Goal: Transaction & Acquisition: Download file/media

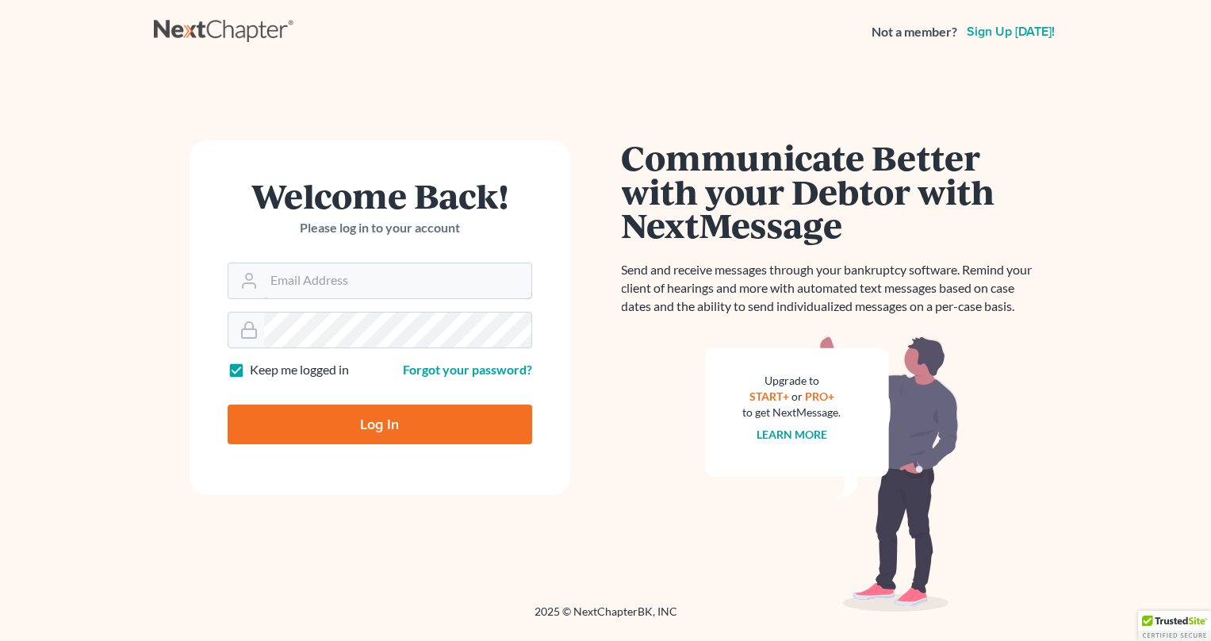
type input "[PERSON_NAME][EMAIL_ADDRESS][DOMAIN_NAME]"
click at [451, 447] on form "Welcome Back! Please log in to your account Email Address frank@sacramonelaw.co…" at bounding box center [380, 317] width 381 height 355
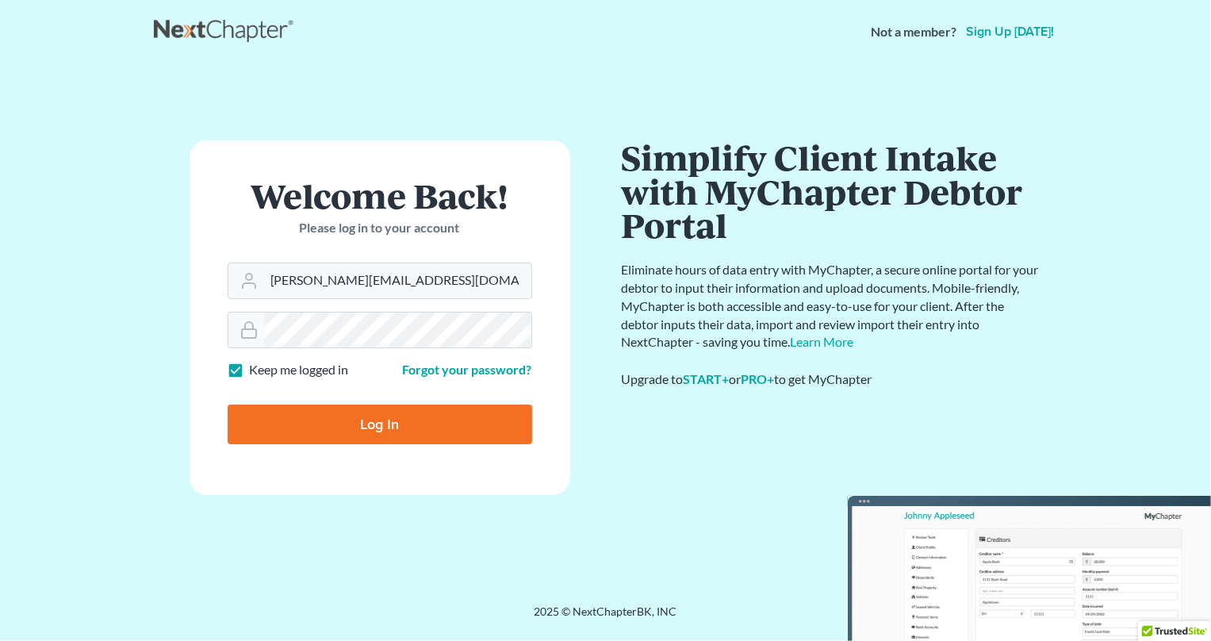
click at [472, 431] on input "Log In" at bounding box center [380, 425] width 305 height 40
type input "Thinking..."
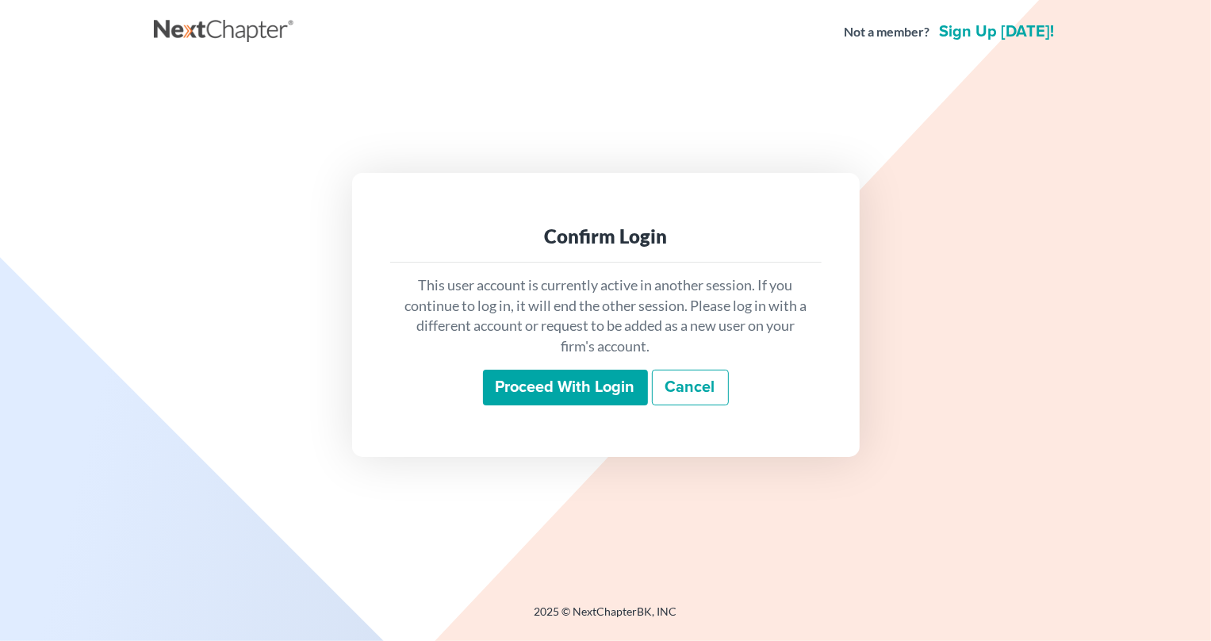
click at [571, 381] on input "Proceed with login" at bounding box center [565, 388] width 165 height 36
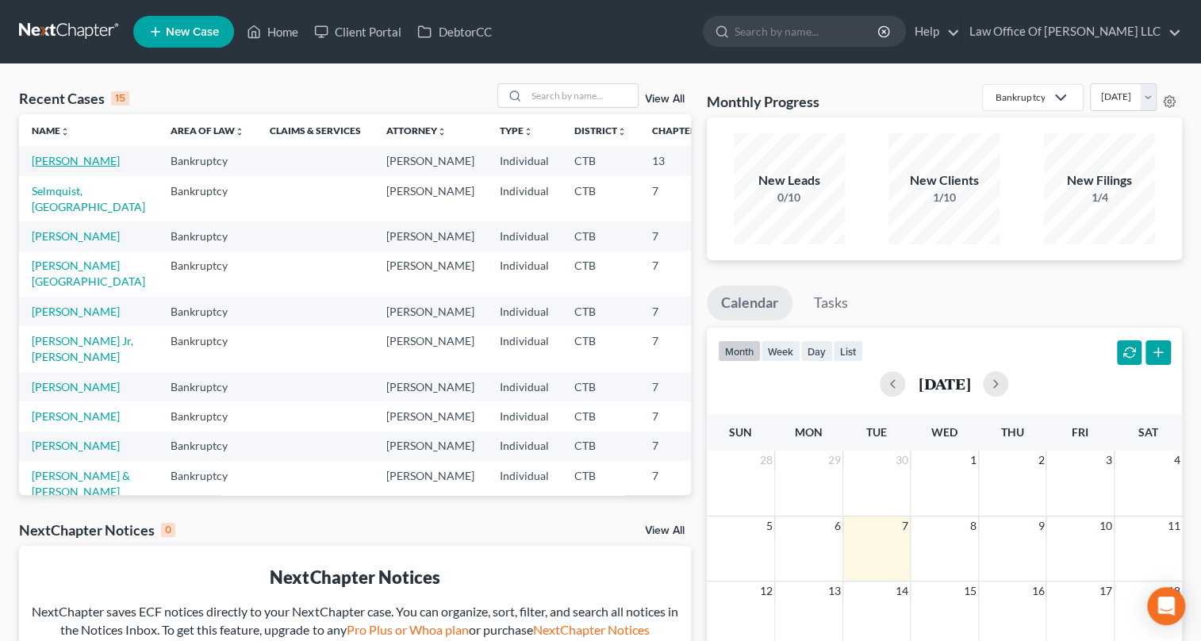
click at [54, 159] on link "[PERSON_NAME]" at bounding box center [76, 160] width 88 height 13
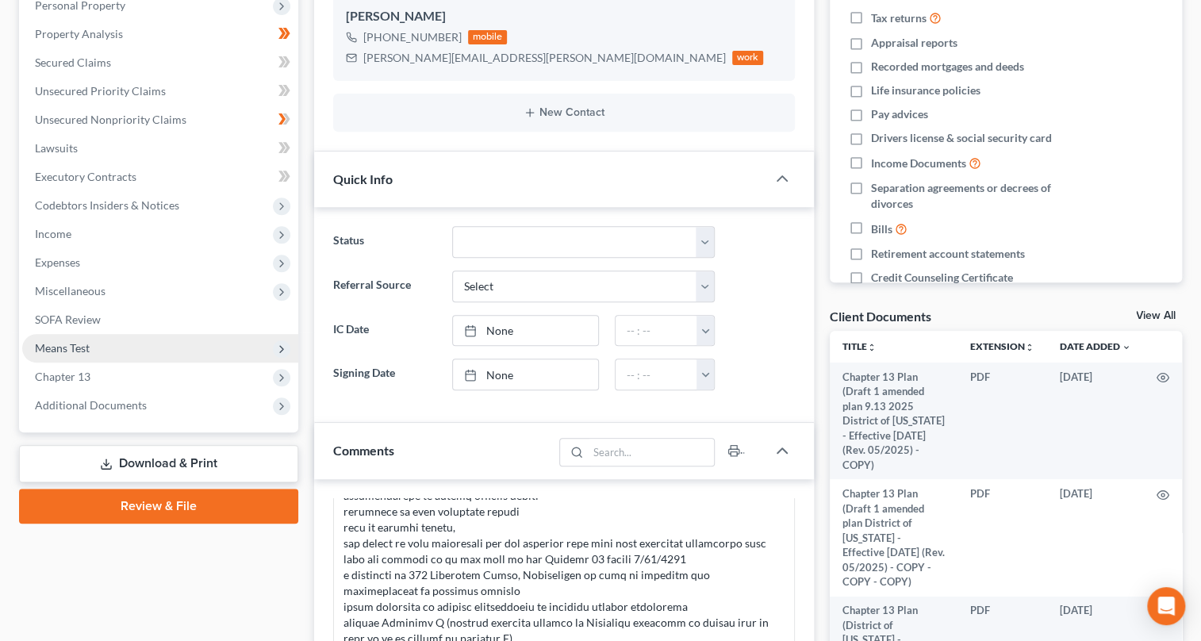
scroll to position [360, 0]
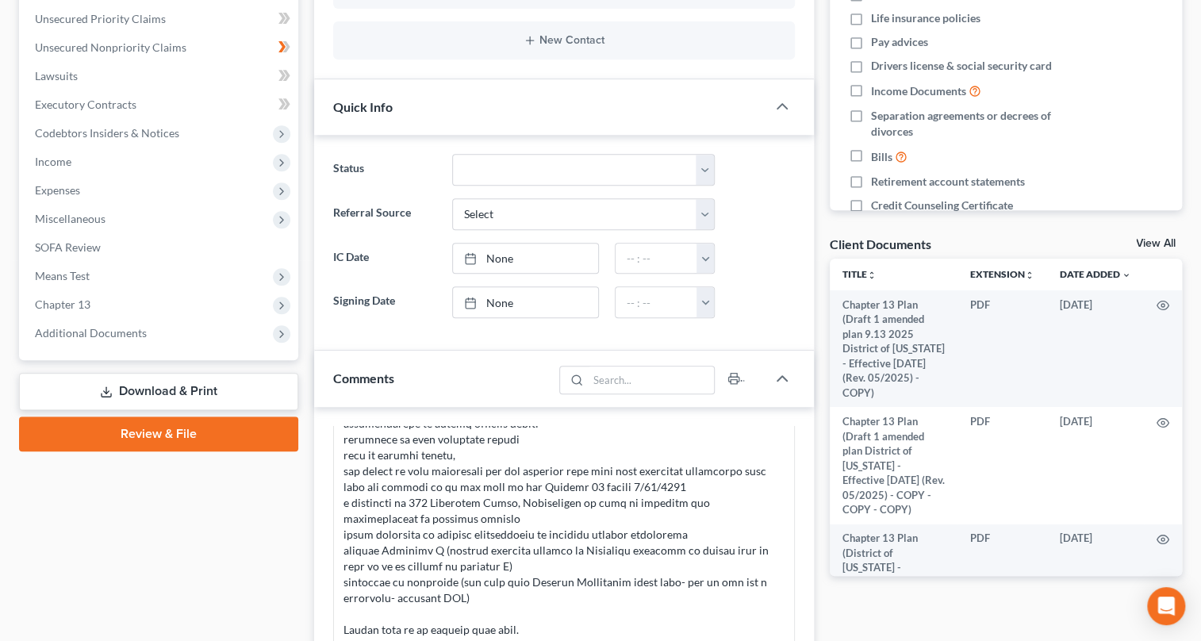
click at [246, 403] on link "Download & Print" at bounding box center [158, 391] width 279 height 37
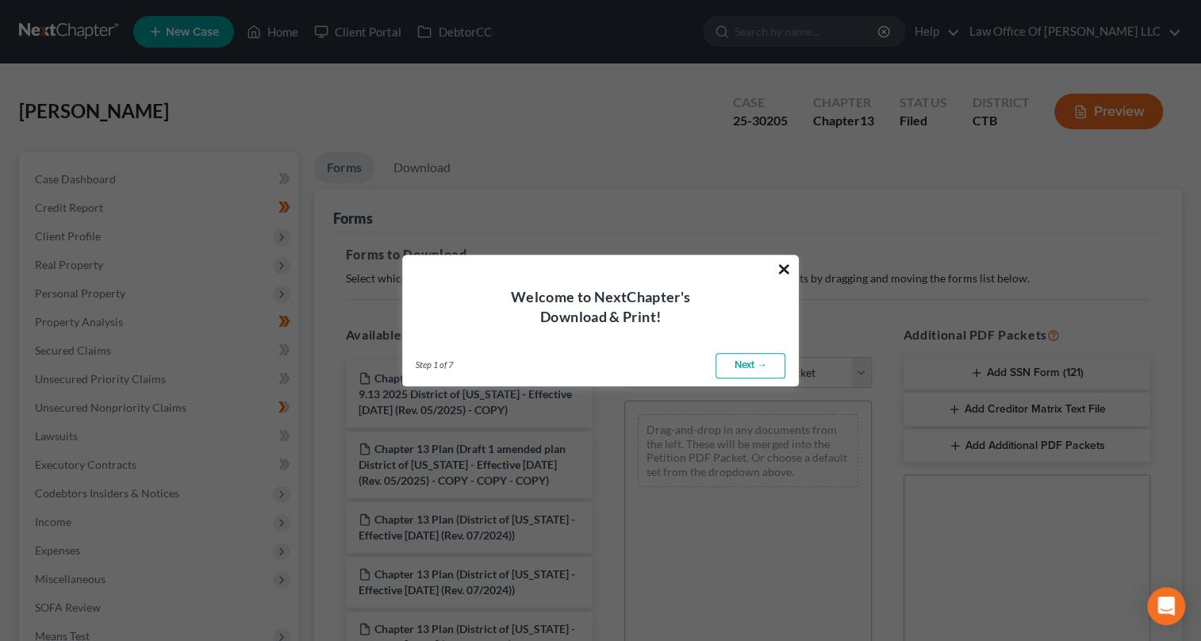
click at [779, 260] on button "×" at bounding box center [784, 268] width 15 height 25
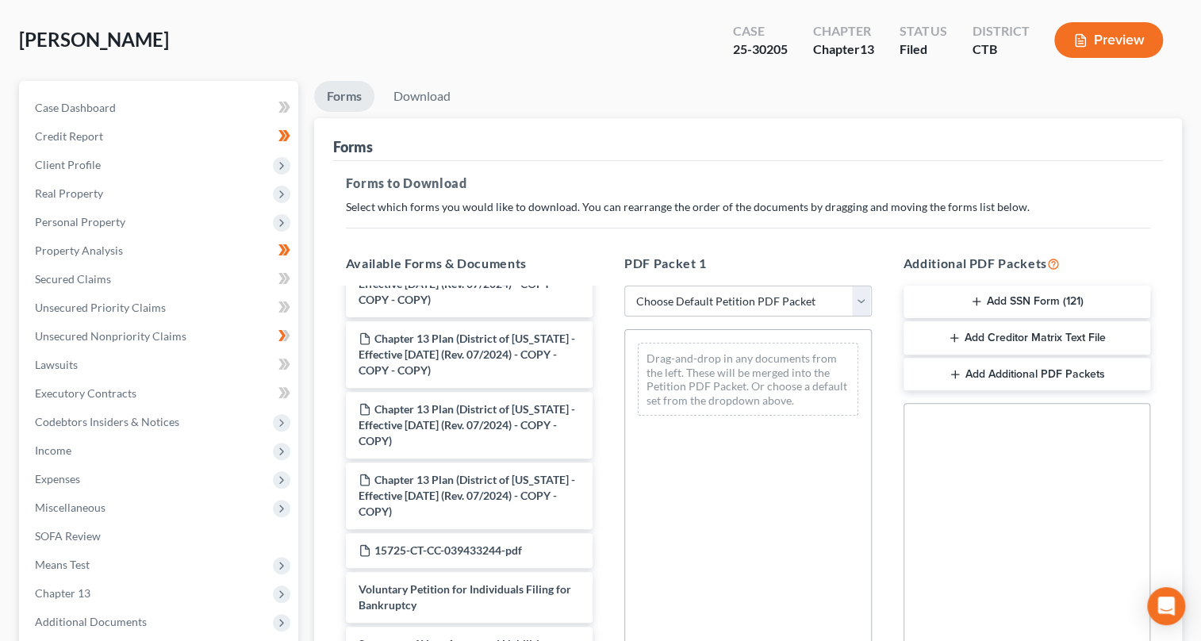
scroll to position [793, 0]
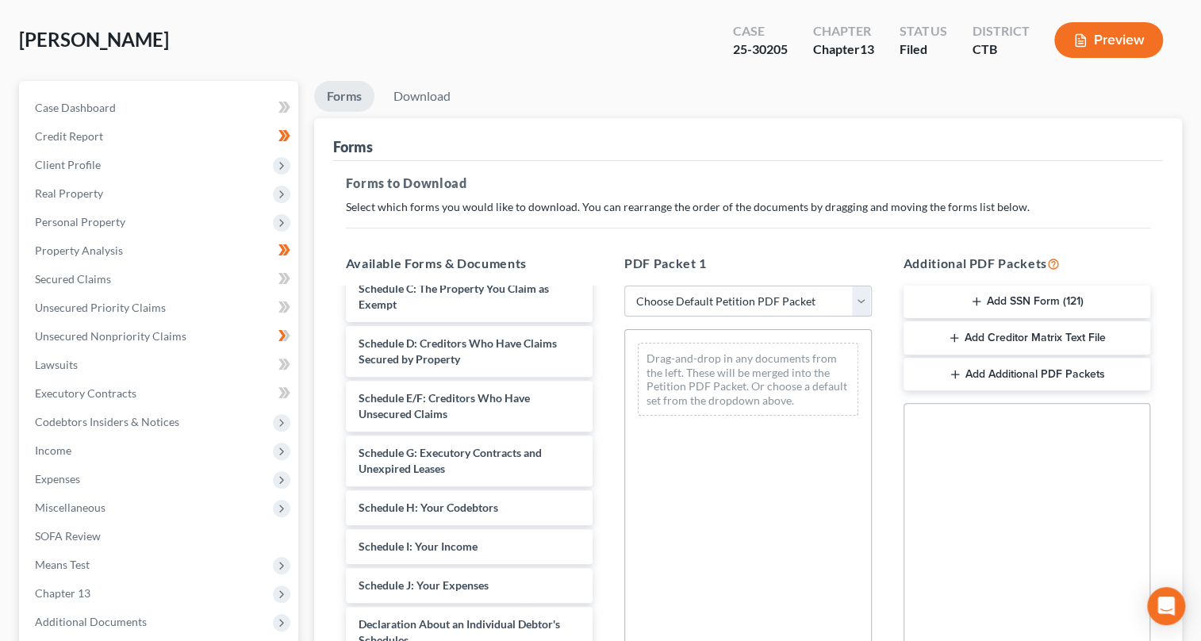
click at [865, 297] on select "Choose Default Petition PDF Packet Complete Bankruptcy Petition (all forms and …" at bounding box center [747, 302] width 247 height 32
select select "2"
click at [624, 286] on select "Choose Default Petition PDF Packet Complete Bankruptcy Petition (all forms and …" at bounding box center [747, 302] width 247 height 32
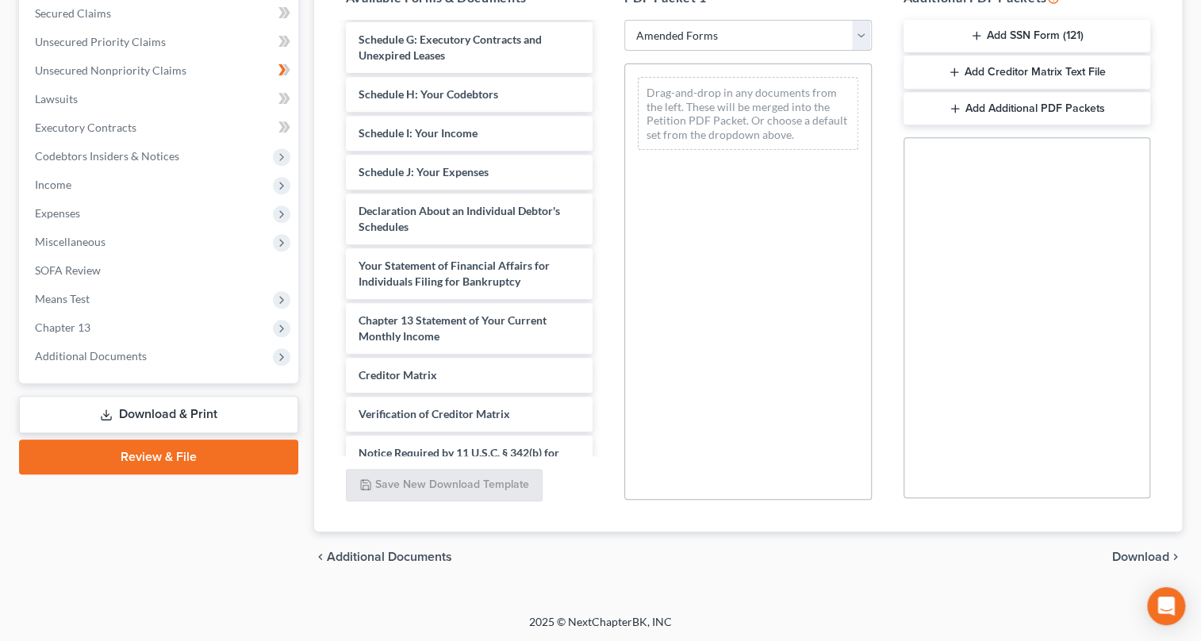
scroll to position [226, 0]
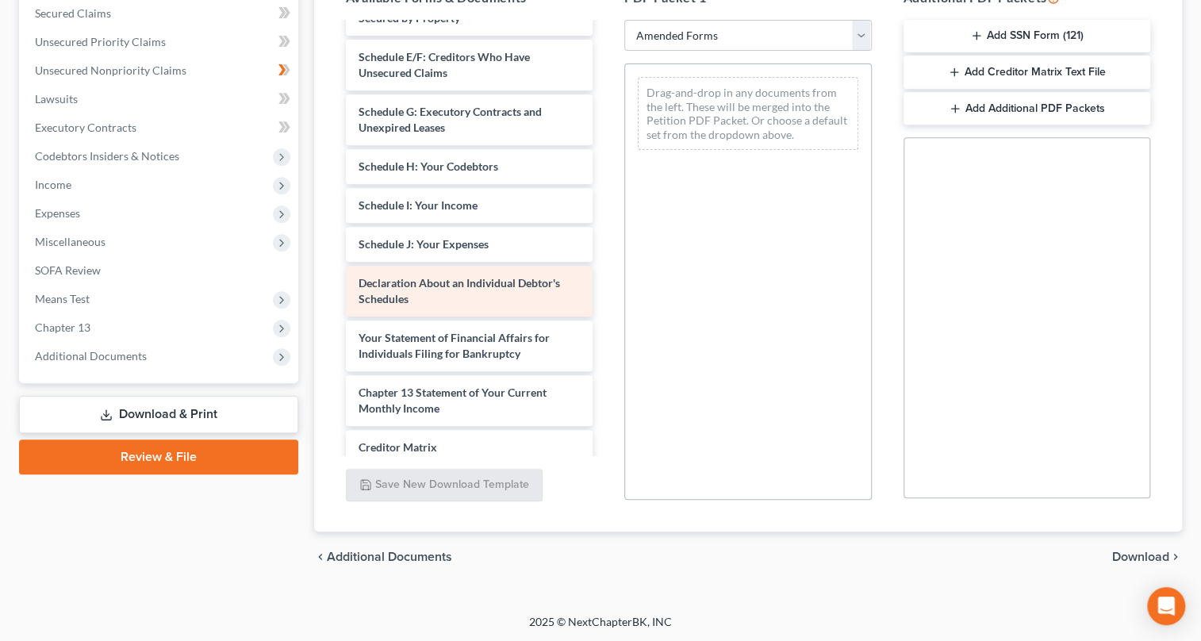
click at [496, 286] on span "Declaration About an Individual Debtor's Schedules" at bounding box center [459, 290] width 201 height 29
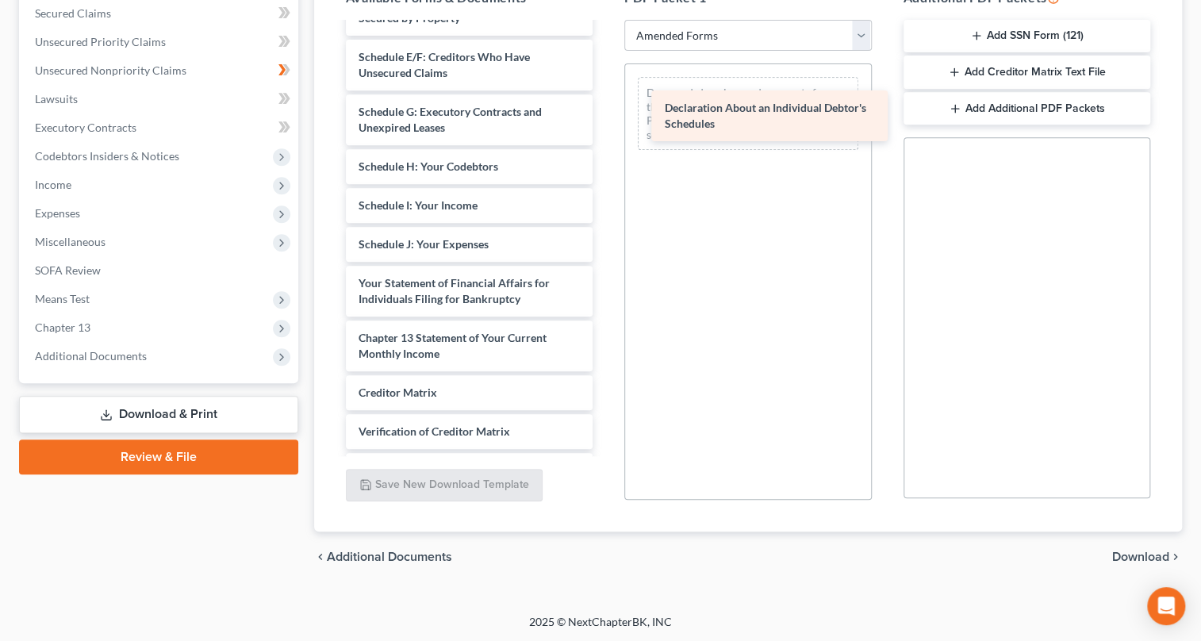
drag, startPoint x: 439, startPoint y: 292, endPoint x: 732, endPoint y: 105, distance: 347.4
click at [606, 105] on div "Declaration About an Individual Debtor's Schedules Voluntary Petition for Indiv…" at bounding box center [469, 170] width 273 height 745
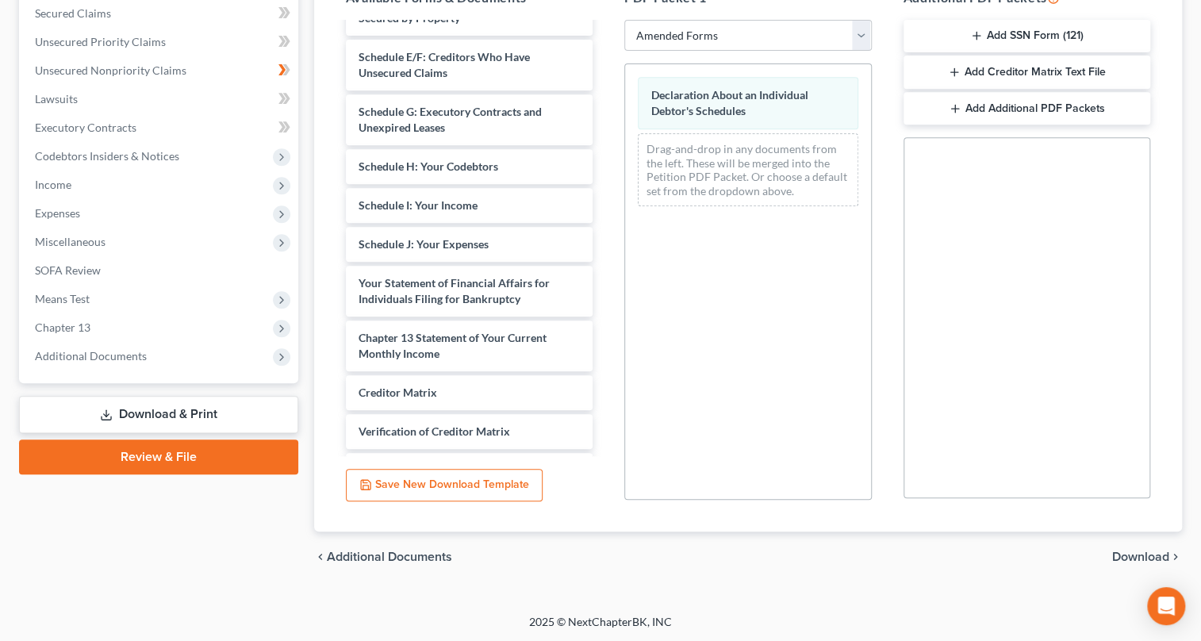
click at [1139, 552] on span "Download" at bounding box center [1140, 556] width 57 height 13
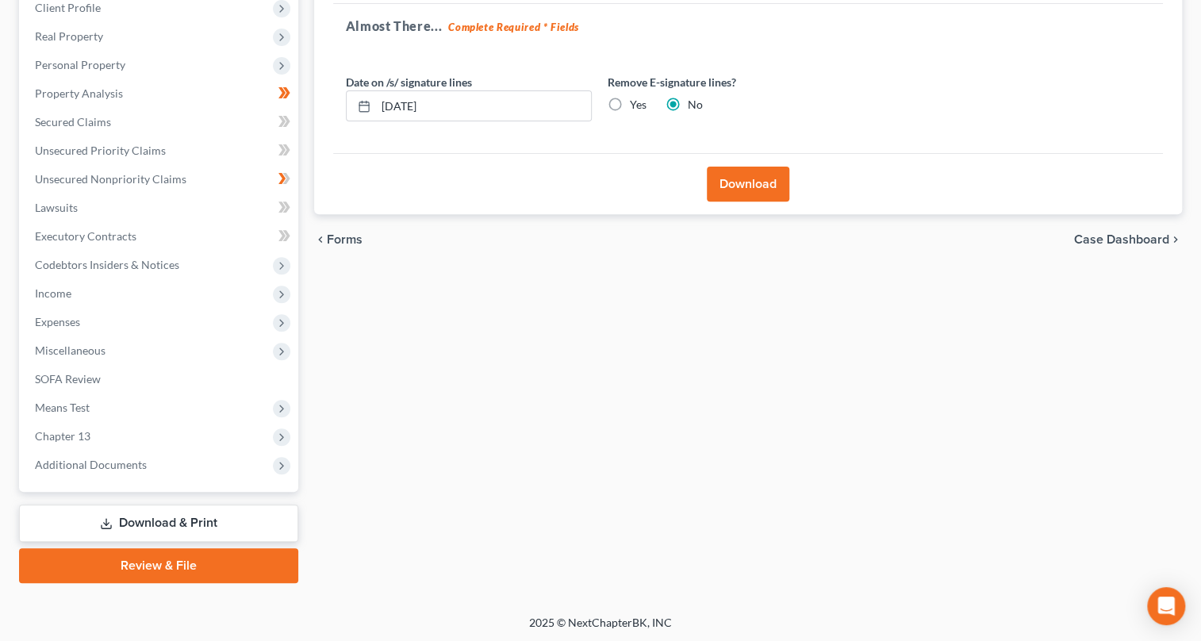
click at [743, 182] on button "Download" at bounding box center [748, 184] width 82 height 35
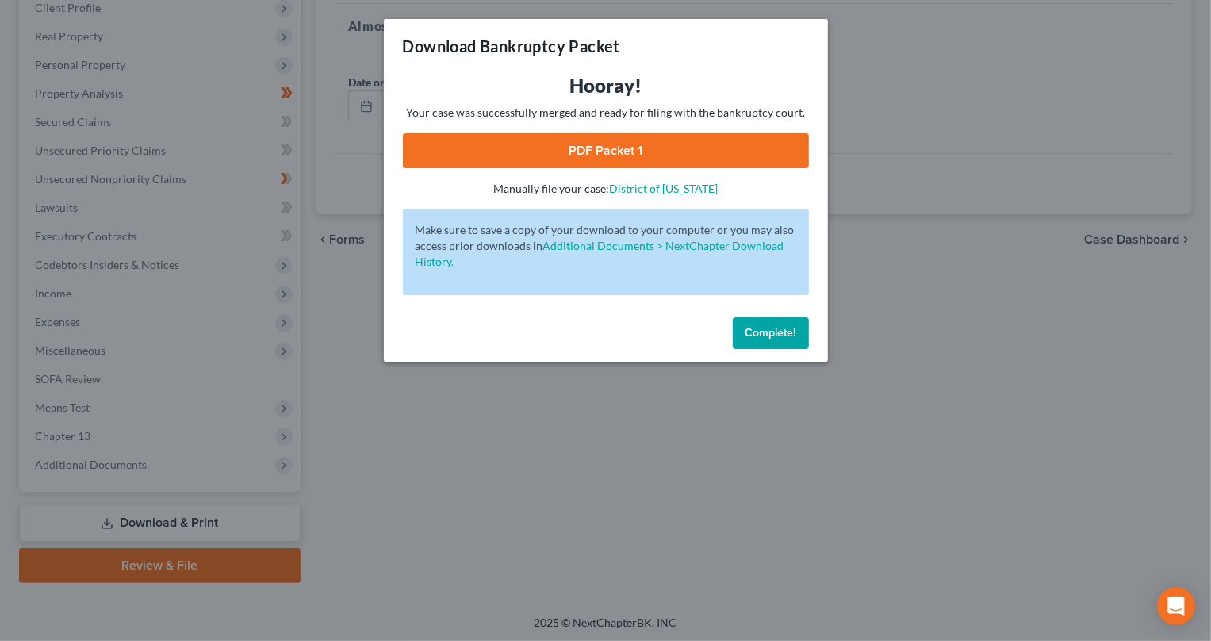
click at [622, 155] on link "PDF Packet 1" at bounding box center [606, 150] width 406 height 35
